Goal: Navigation & Orientation: Find specific page/section

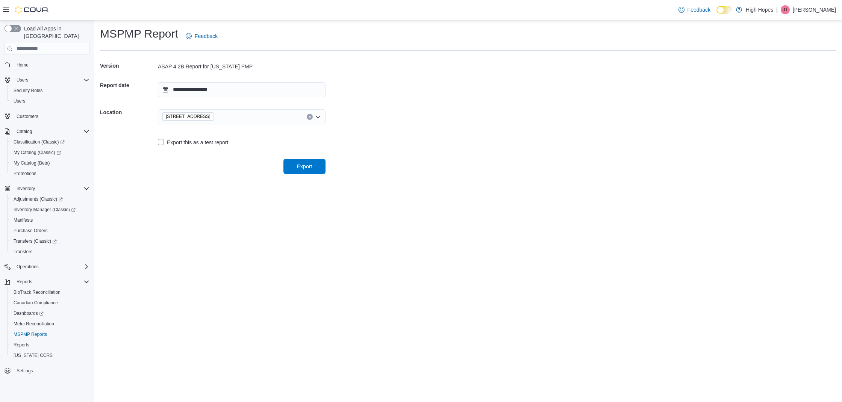
click at [34, 60] on span "Home" at bounding box center [52, 64] width 76 height 9
